Goal: Find specific page/section: Find specific page/section

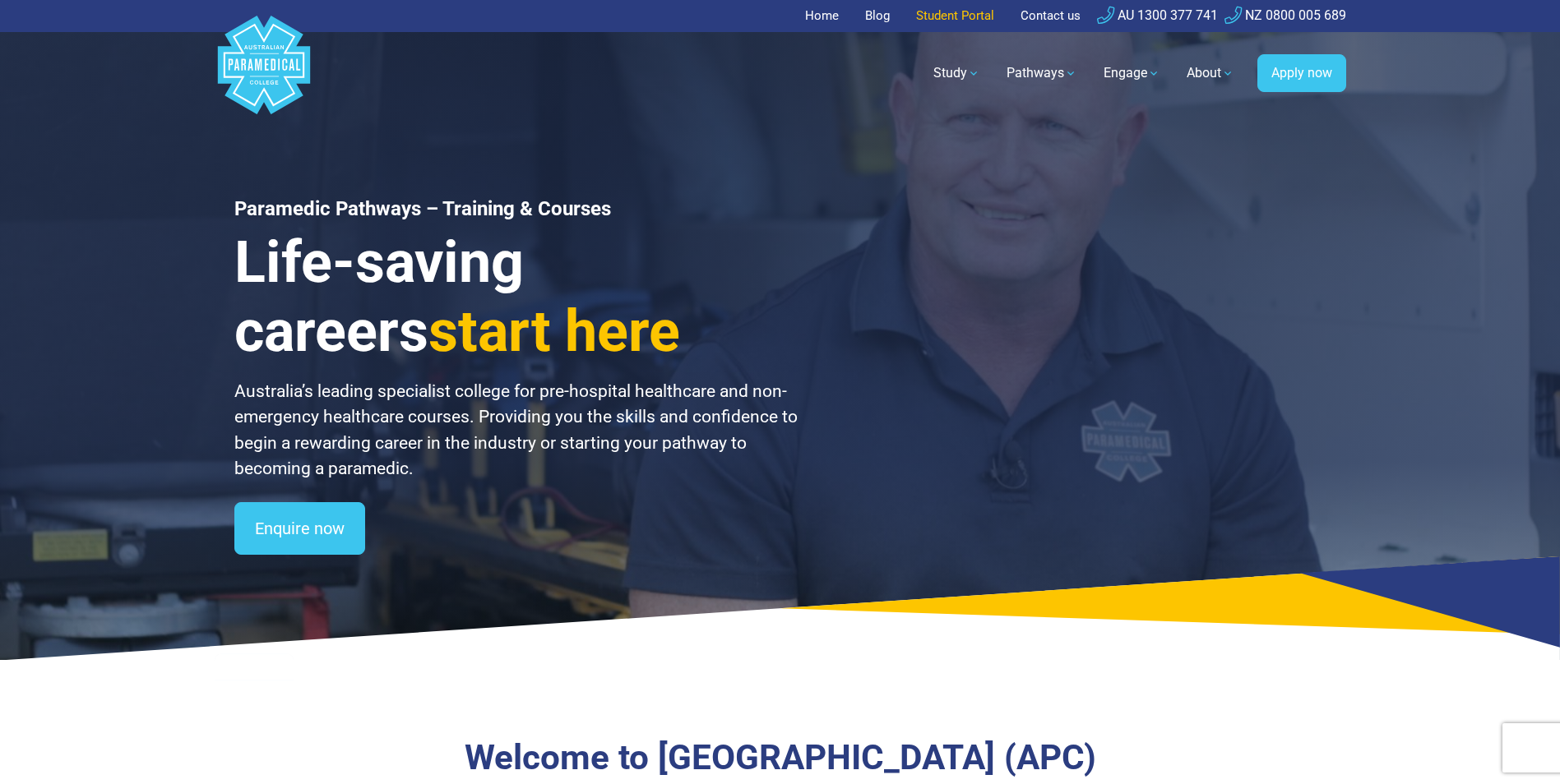
click at [953, 22] on link "Student Portal" at bounding box center [955, 16] width 98 height 32
click at [955, 15] on link "Student Portal" at bounding box center [955, 16] width 98 height 32
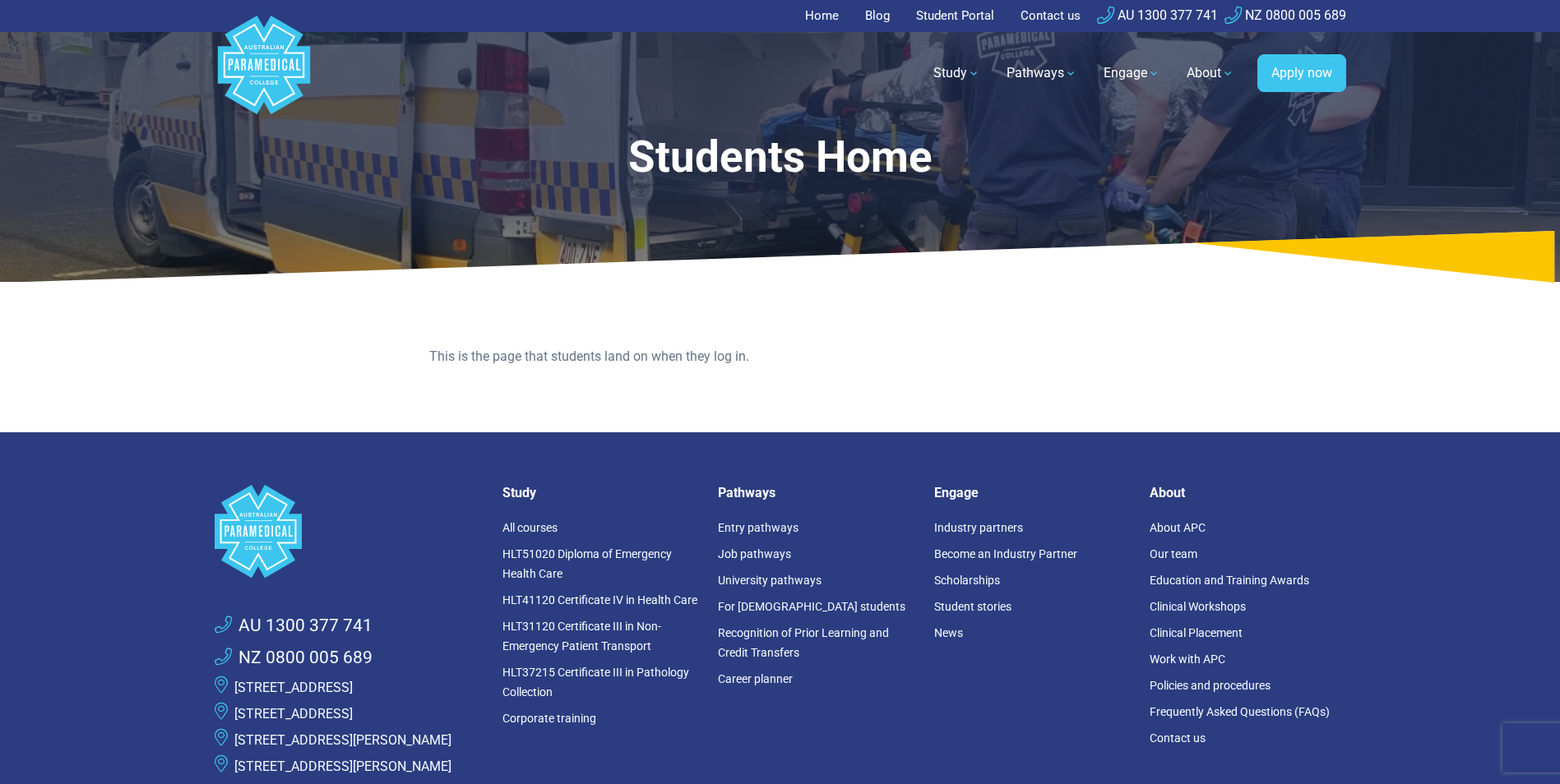
click at [970, 14] on link "Student Portal" at bounding box center [955, 16] width 98 height 32
click at [948, 16] on link "Student Portal" at bounding box center [955, 16] width 98 height 32
click at [948, 9] on link "Student Portal" at bounding box center [955, 16] width 98 height 32
click at [1036, 9] on link "Contact us" at bounding box center [1050, 16] width 80 height 32
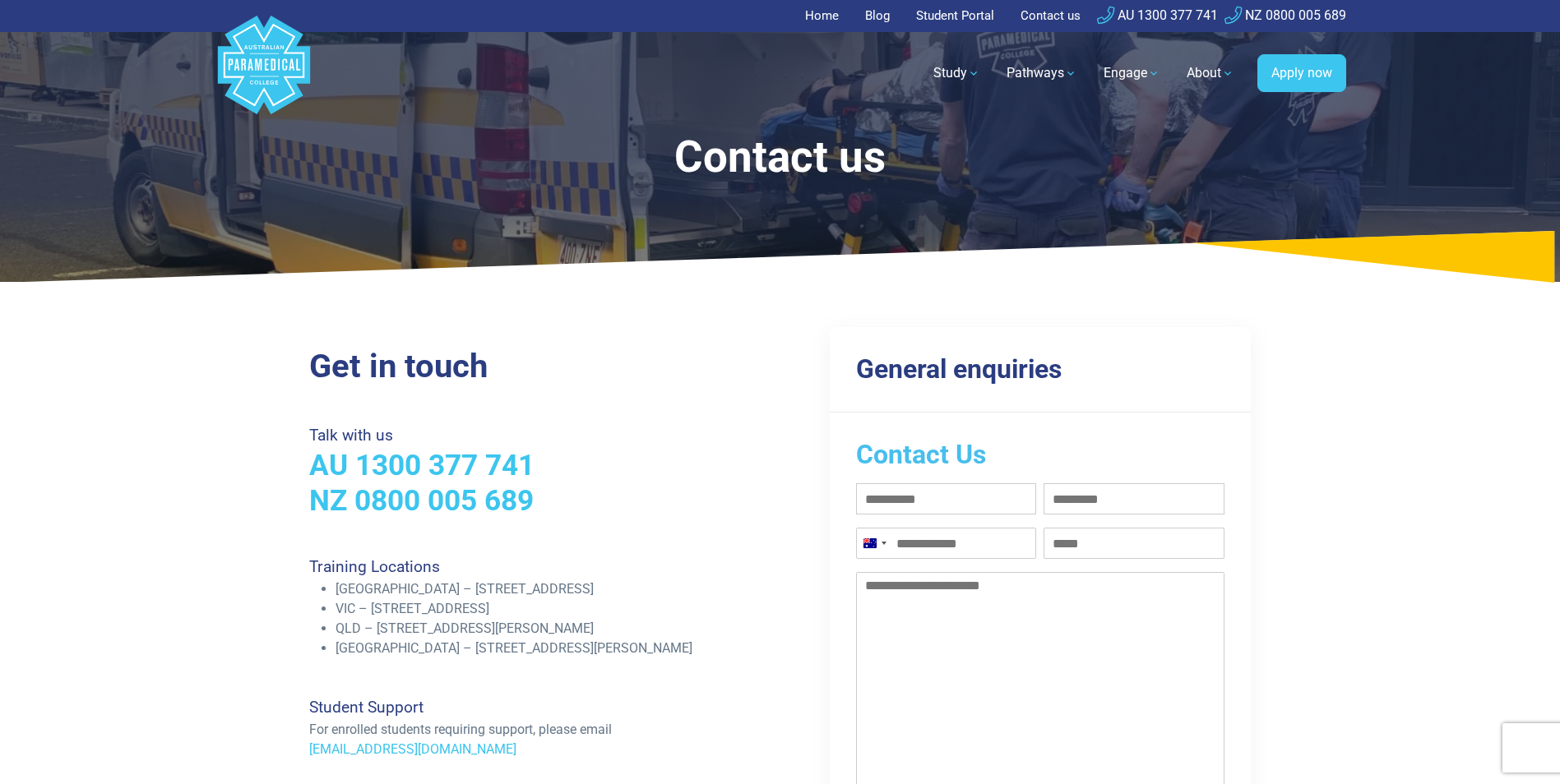
click at [963, 14] on link "Student Portal" at bounding box center [955, 16] width 98 height 32
click at [938, 18] on link "Student Portal" at bounding box center [955, 16] width 98 height 32
click at [946, 18] on link "Student Portal" at bounding box center [955, 16] width 98 height 32
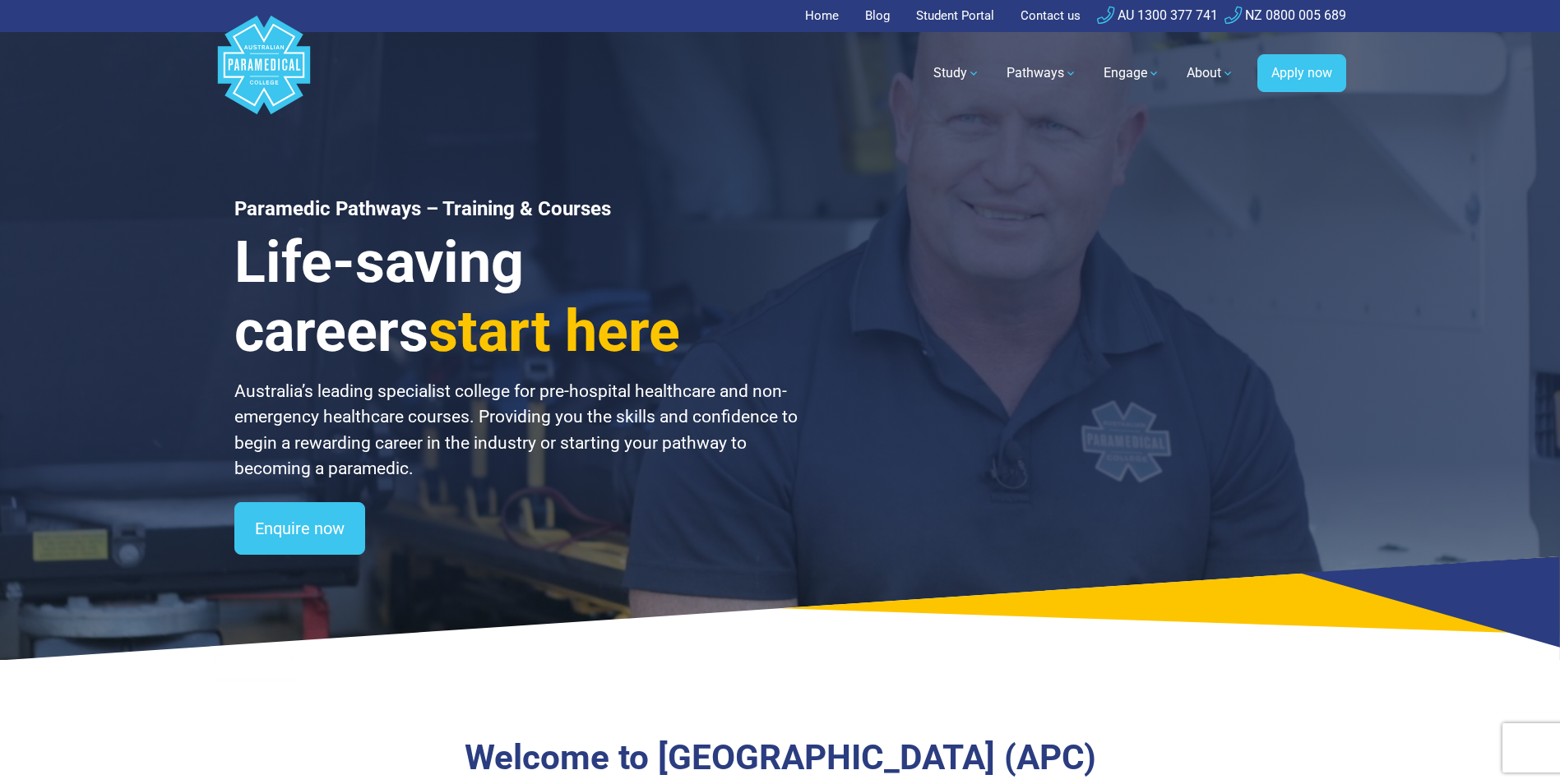
drag, startPoint x: 0, startPoint y: 0, endPoint x: 956, endPoint y: 18, distance: 956.2
click at [956, 18] on link "Student Portal" at bounding box center [955, 16] width 98 height 32
click at [973, 14] on link "Student Portal" at bounding box center [955, 16] width 98 height 32
click at [1040, 3] on link "Contact us" at bounding box center [1050, 16] width 80 height 32
click at [975, 16] on link "Student Portal" at bounding box center [955, 16] width 98 height 32
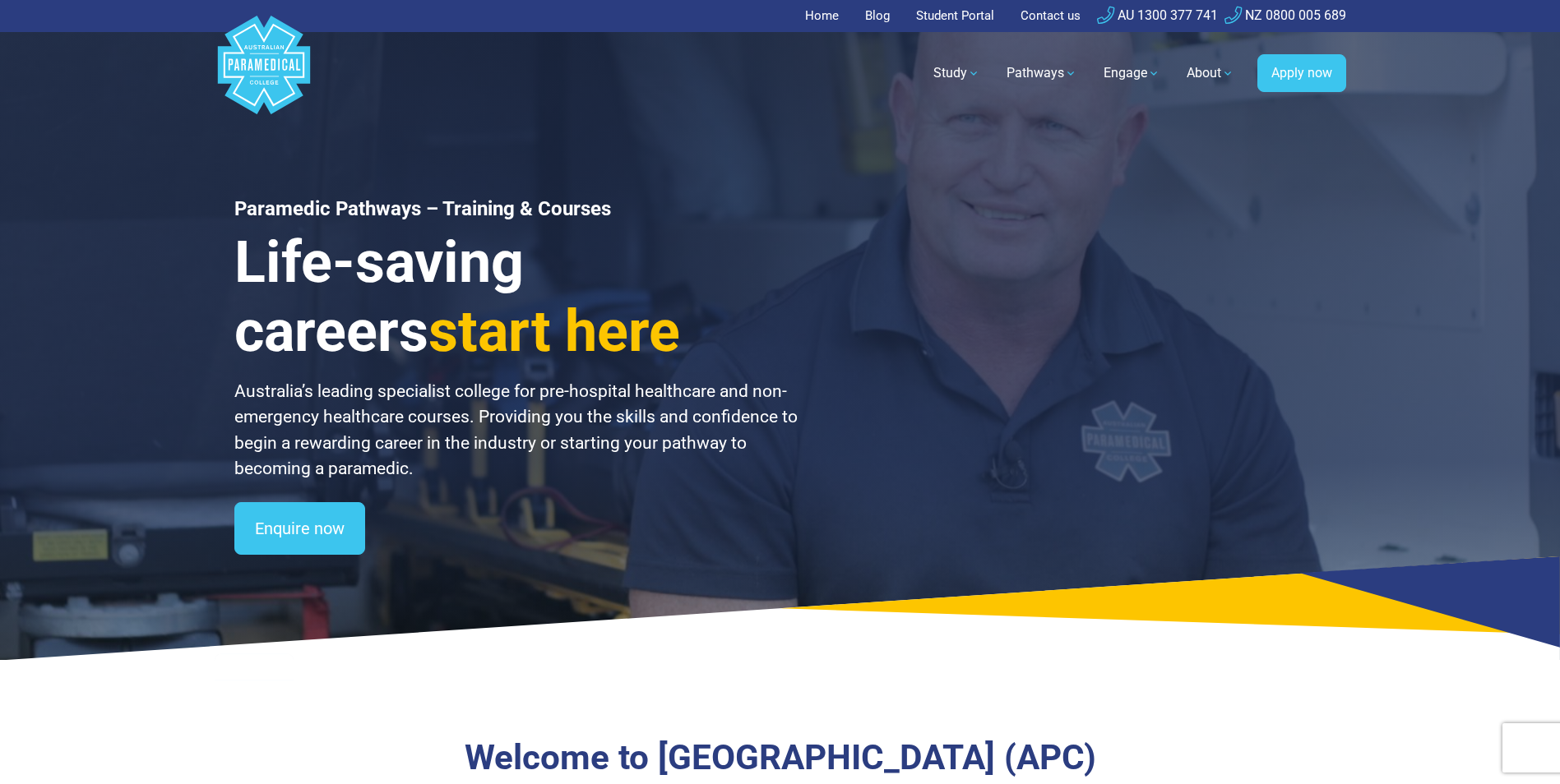
click at [974, 16] on link "Student Portal" at bounding box center [955, 16] width 98 height 32
click at [973, 16] on link "Student Portal" at bounding box center [955, 16] width 98 height 32
click at [971, 16] on link "Student Portal" at bounding box center [955, 16] width 98 height 32
